Goal: Transaction & Acquisition: Purchase product/service

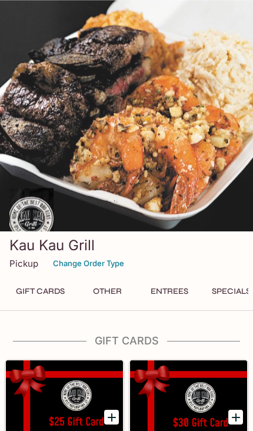
click at [184, 299] on button "Entrees" at bounding box center [169, 291] width 53 height 16
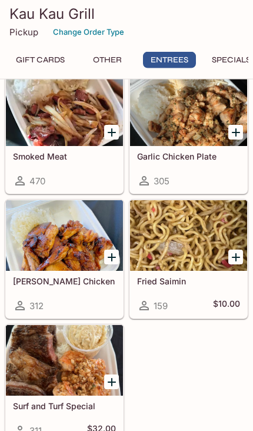
scroll to position [1769, 0]
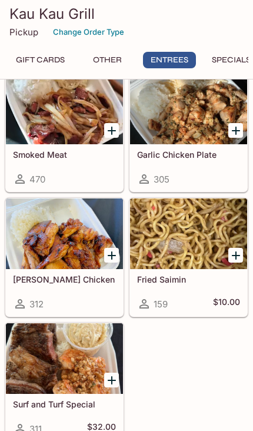
click at [61, 269] on div at bounding box center [64, 233] width 117 height 71
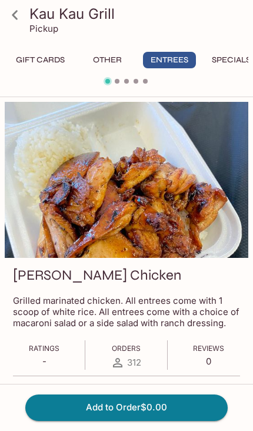
click at [164, 224] on div at bounding box center [127, 180] width 244 height 156
click at [16, 16] on icon at bounding box center [15, 15] width 21 height 21
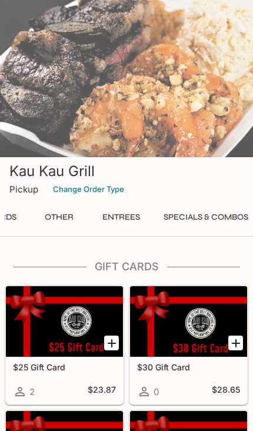
scroll to position [0, 22]
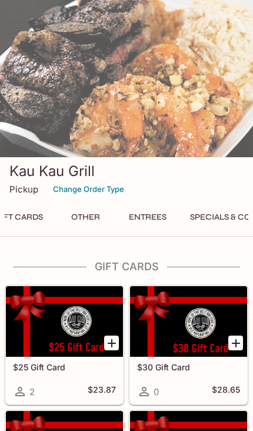
click at [222, 225] on button "Specials & Combos" at bounding box center [233, 217] width 98 height 16
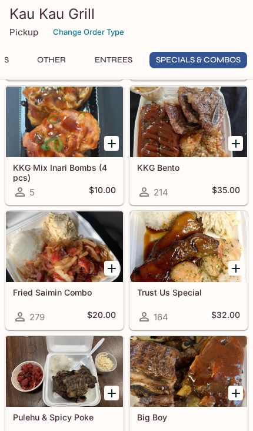
scroll to position [2299, 0]
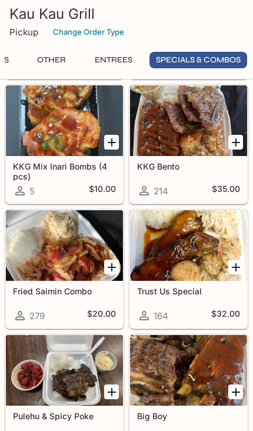
click at [57, 281] on div at bounding box center [64, 245] width 117 height 71
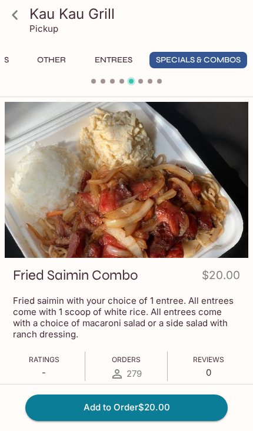
scroll to position [0, 56]
click at [11, 14] on icon at bounding box center [15, 15] width 21 height 21
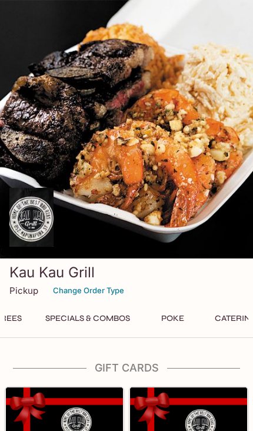
scroll to position [0, 156]
click at [129, 327] on button "Specials & Combos" at bounding box center [98, 318] width 98 height 16
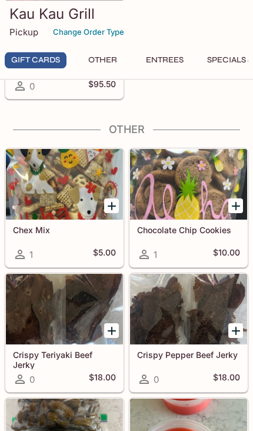
scroll to position [640, 0]
